Goal: Use online tool/utility: Utilize a website feature to perform a specific function

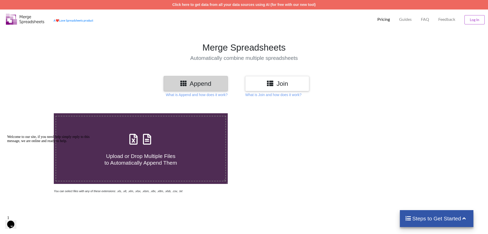
click at [172, 145] on div "Upload or Drop Multiple Files to Automatically Append Them" at bounding box center [140, 148] width 169 height 35
click at [35, 113] on input "Upload or Drop Multiple Files to Automatically Append Them" at bounding box center [35, 113] width 0 height 0
type input "C:\fakepath\pre sc 2024 25.xls"
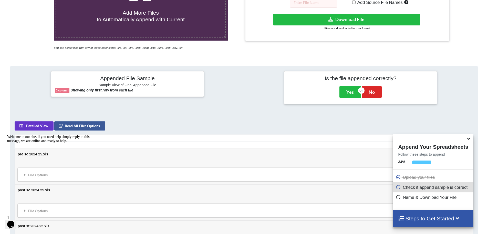
scroll to position [141, 0]
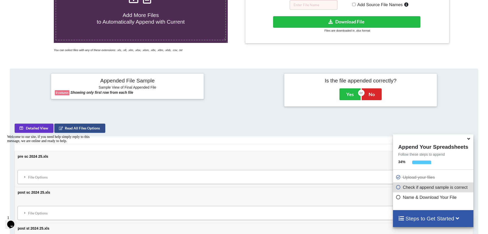
click at [99, 129] on button "Read All Files Options" at bounding box center [79, 127] width 51 height 9
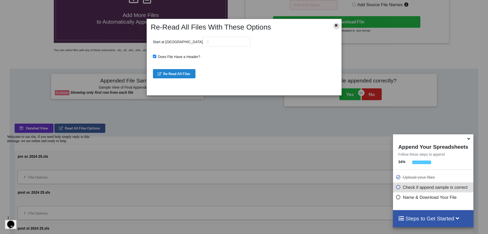
click at [335, 26] on icon at bounding box center [336, 25] width 4 height 4
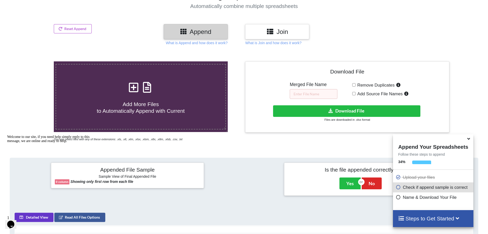
scroll to position [38, 0]
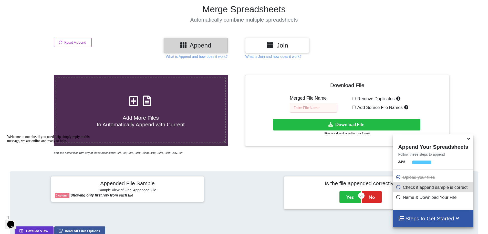
click at [304, 108] on input "text" at bounding box center [314, 108] width 48 height 10
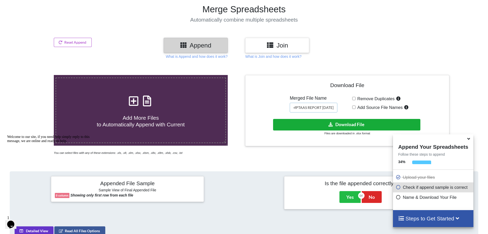
type input "ALL MPTAAS REPORT [DATE]"
click at [338, 126] on button "Download File" at bounding box center [346, 125] width 147 height 12
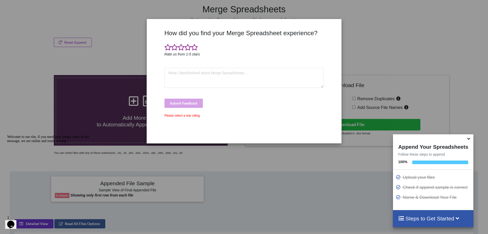
click at [367, 44] on div "How did you find your Merge Spreadsheet experience? Rate us from 1-5 stars Subm…" at bounding box center [244, 117] width 488 height 234
drag, startPoint x: 59, startPoint y: 36, endPoint x: 65, endPoint y: 36, distance: 5.1
click at [60, 36] on div "How did you find your Merge Spreadsheet experience? Rate us from 1-5 stars Subm…" at bounding box center [244, 117] width 488 height 234
click at [176, 49] on span at bounding box center [174, 47] width 7 height 7
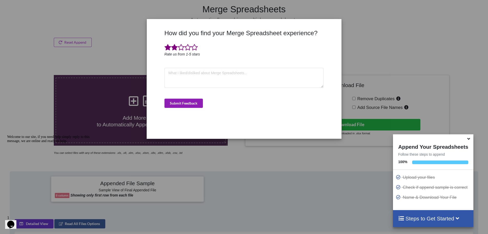
click at [189, 100] on button "Submit Feedback" at bounding box center [184, 102] width 38 height 9
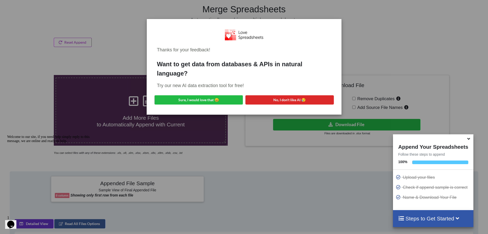
click at [363, 62] on div "Thanks for your feedback! Want to get data from databases & APIs in natural lan…" at bounding box center [244, 117] width 488 height 234
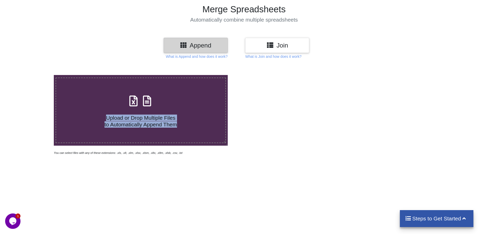
drag, startPoint x: 198, startPoint y: 121, endPoint x: 193, endPoint y: 120, distance: 5.2
click at [198, 121] on h4 "Upload or Drop Multiple Files to Automatically Append Them" at bounding box center [140, 117] width 169 height 19
click at [289, 47] on h3 "Join" at bounding box center [277, 45] width 56 height 7
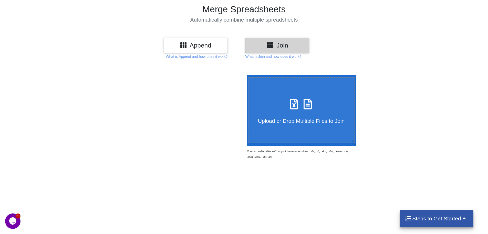
click at [309, 125] on label "Upload or Drop Multiple Files to Join" at bounding box center [301, 110] width 107 height 66
click at [246, 75] on input "Upload or Drop Multiple Files to Join" at bounding box center [246, 75] width 0 height 0
type input "C:\fakepath\pre sc 2024 25.xls"
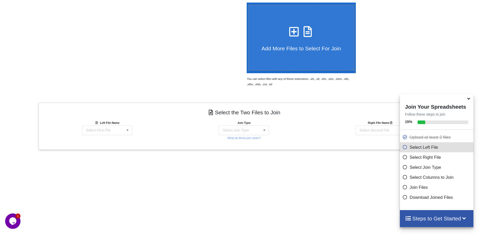
scroll to position [163, 0]
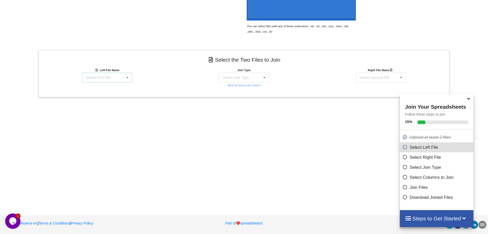
click at [122, 76] on div "Select First File pre sc 2024 25.xls : undefined post sc 2024 25.xls : undefine…" at bounding box center [107, 78] width 50 height 10
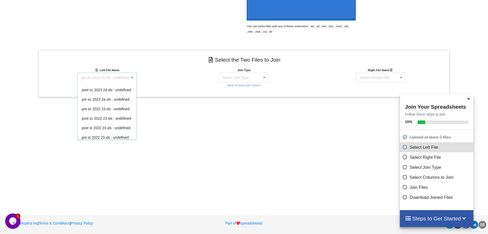
scroll to position [59, 0]
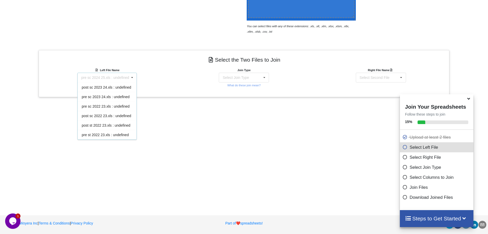
click at [153, 70] on div "Left File Name pre sc 2024 25.xls : undefined pre sc 2024 25.xls : undefined po…" at bounding box center [107, 77] width 137 height 21
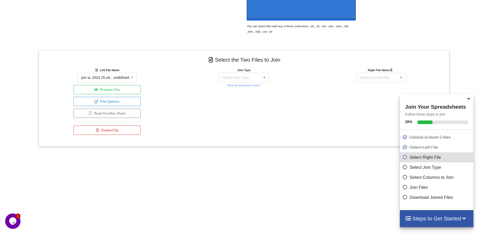
click at [293, 71] on div "Join Type Select Join Type INNER JOIN LEFT JOIN RIGHT JOIN FULL JOIN What do th…" at bounding box center [244, 102] width 137 height 70
click at [260, 75] on div "Select Join Type INNER JOIN LEFT JOIN RIGHT JOIN FULL JOIN" at bounding box center [244, 78] width 50 height 10
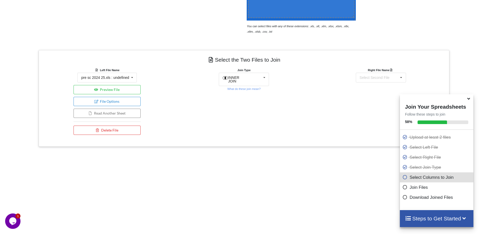
click at [287, 74] on div "Join Type INNER JOIN INNER JOIN LEFT JOIN RIGHT JOIN FULL JOIN What do these jo…" at bounding box center [244, 102] width 137 height 70
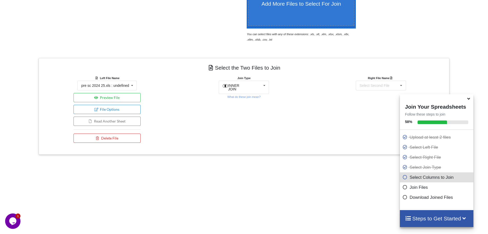
scroll to position [136, 0]
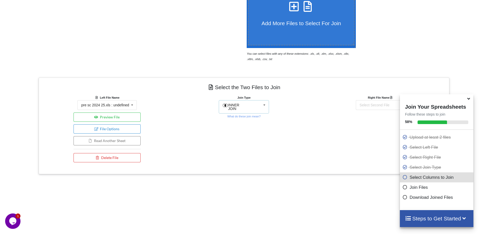
click at [254, 108] on div "INNER JOIN INNER JOIN LEFT JOIN RIGHT JOIN FULL JOIN" at bounding box center [244, 106] width 50 height 13
click at [119, 129] on button "File Options" at bounding box center [107, 128] width 67 height 9
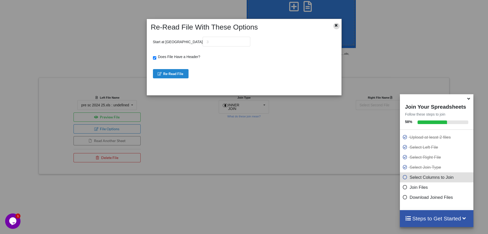
click at [336, 26] on icon at bounding box center [336, 25] width 4 height 4
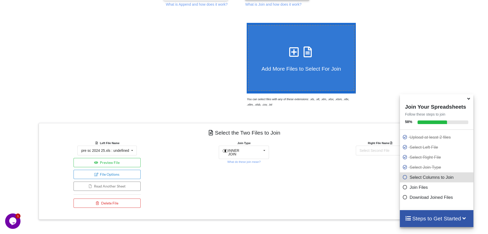
scroll to position [33, 0]
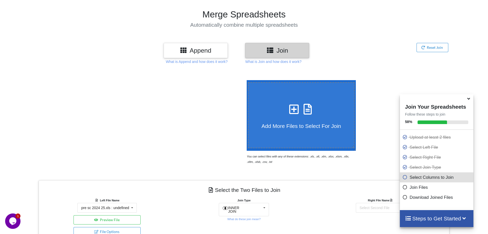
click at [468, 100] on icon at bounding box center [468, 97] width 5 height 5
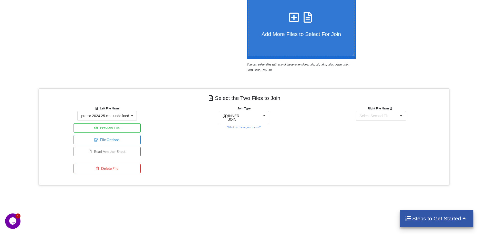
scroll to position [136, 0]
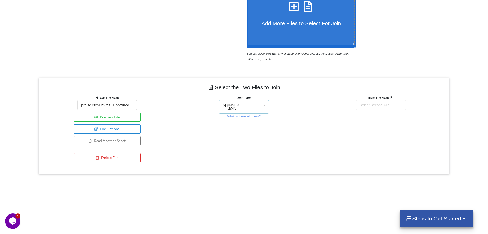
click at [240, 105] on span "INNER JOIN" at bounding box center [233, 107] width 11 height 8
click at [244, 116] on span "INNER JOIN" at bounding box center [242, 118] width 21 height 4
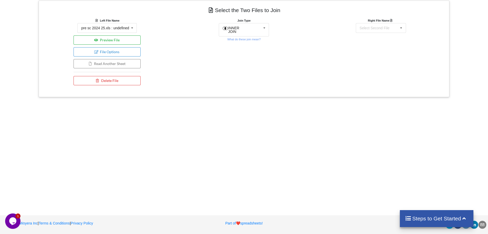
click at [123, 40] on button "Preview File" at bounding box center [107, 39] width 67 height 9
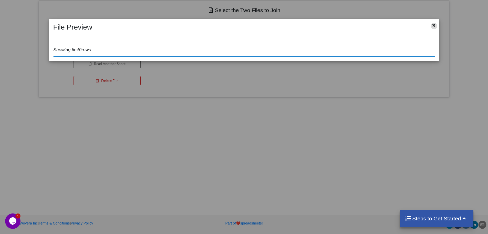
click at [436, 25] on icon at bounding box center [434, 25] width 4 height 4
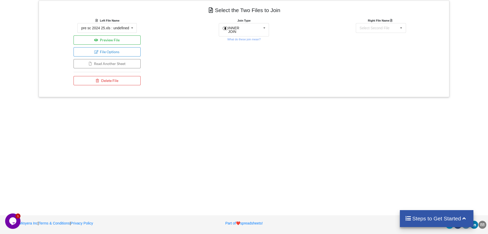
click at [115, 40] on button "Preview File" at bounding box center [107, 39] width 67 height 9
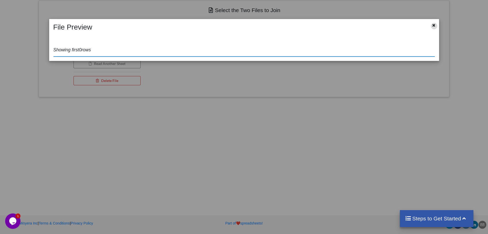
click at [434, 25] on icon at bounding box center [434, 25] width 4 height 4
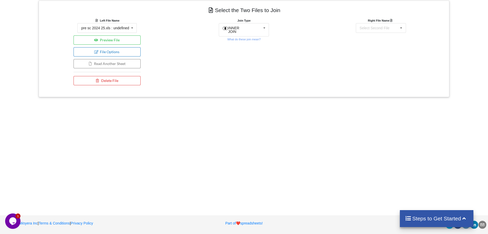
click at [124, 53] on button "File Options" at bounding box center [107, 51] width 67 height 9
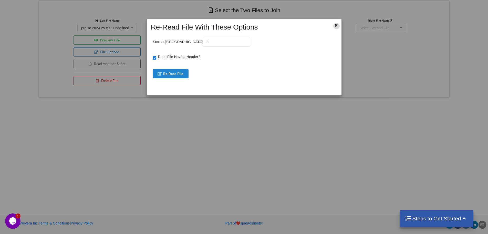
click at [338, 26] on icon at bounding box center [336, 25] width 4 height 4
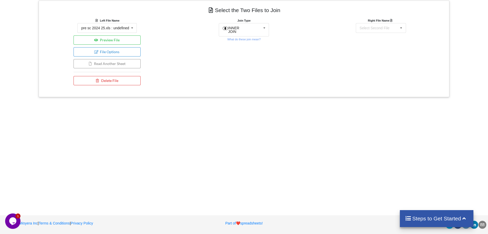
click at [124, 66] on button "Read Another Sheet" at bounding box center [107, 63] width 67 height 9
